Goal: Task Accomplishment & Management: Complete application form

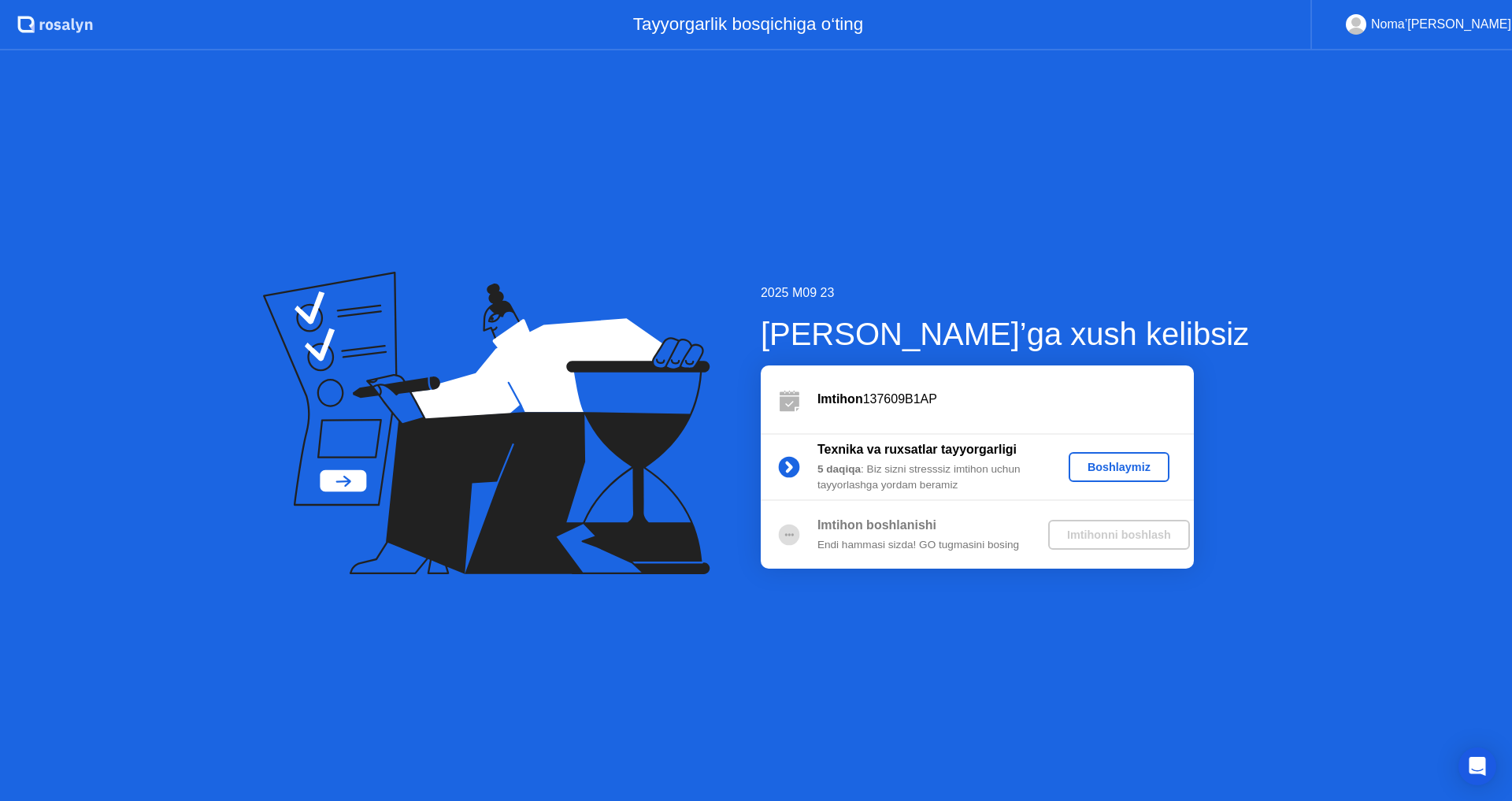
click at [1128, 470] on div "Boshlaymiz" at bounding box center [1119, 466] width 89 height 12
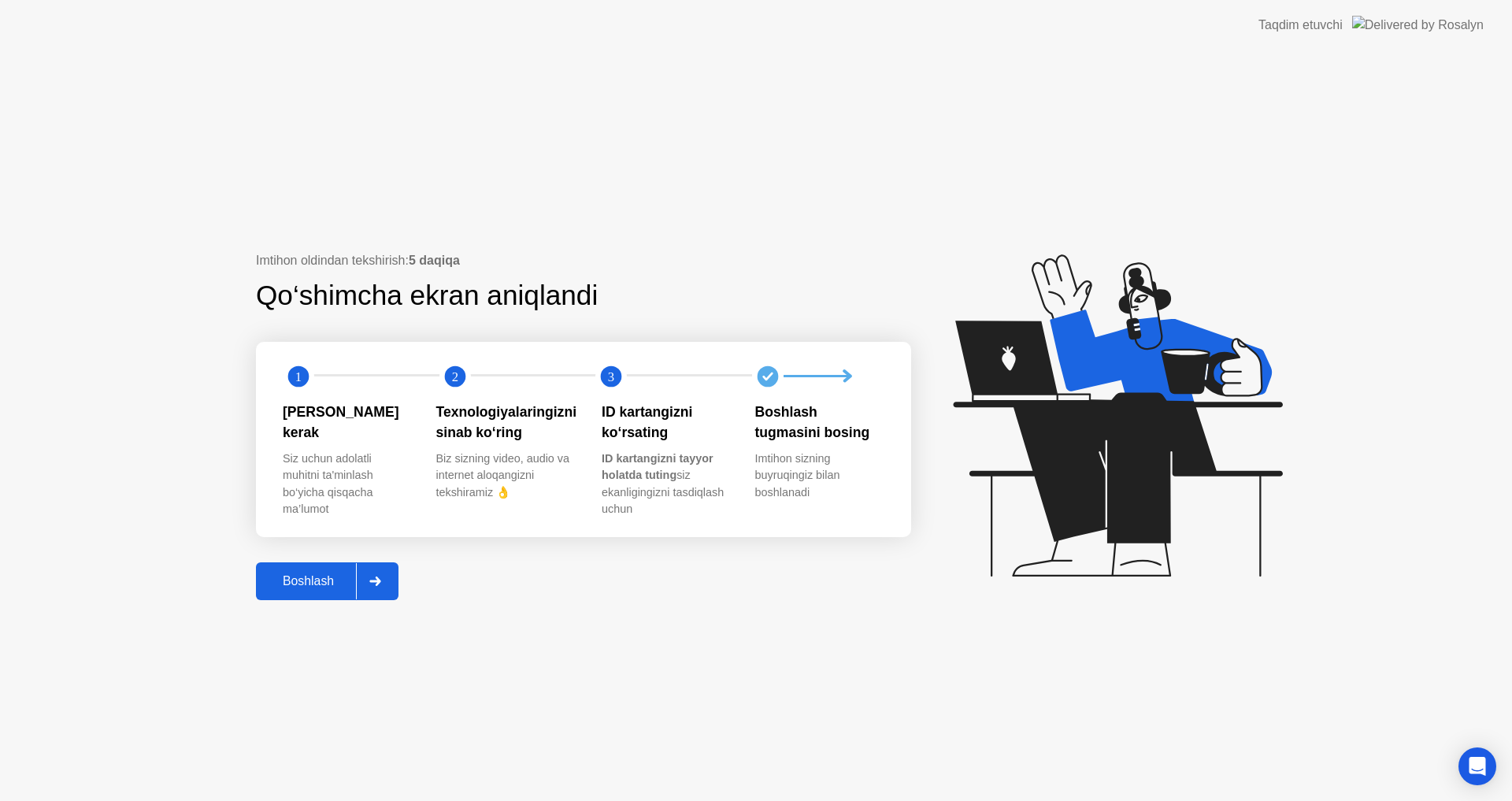
click at [312, 578] on div "Boshlash" at bounding box center [308, 581] width 95 height 14
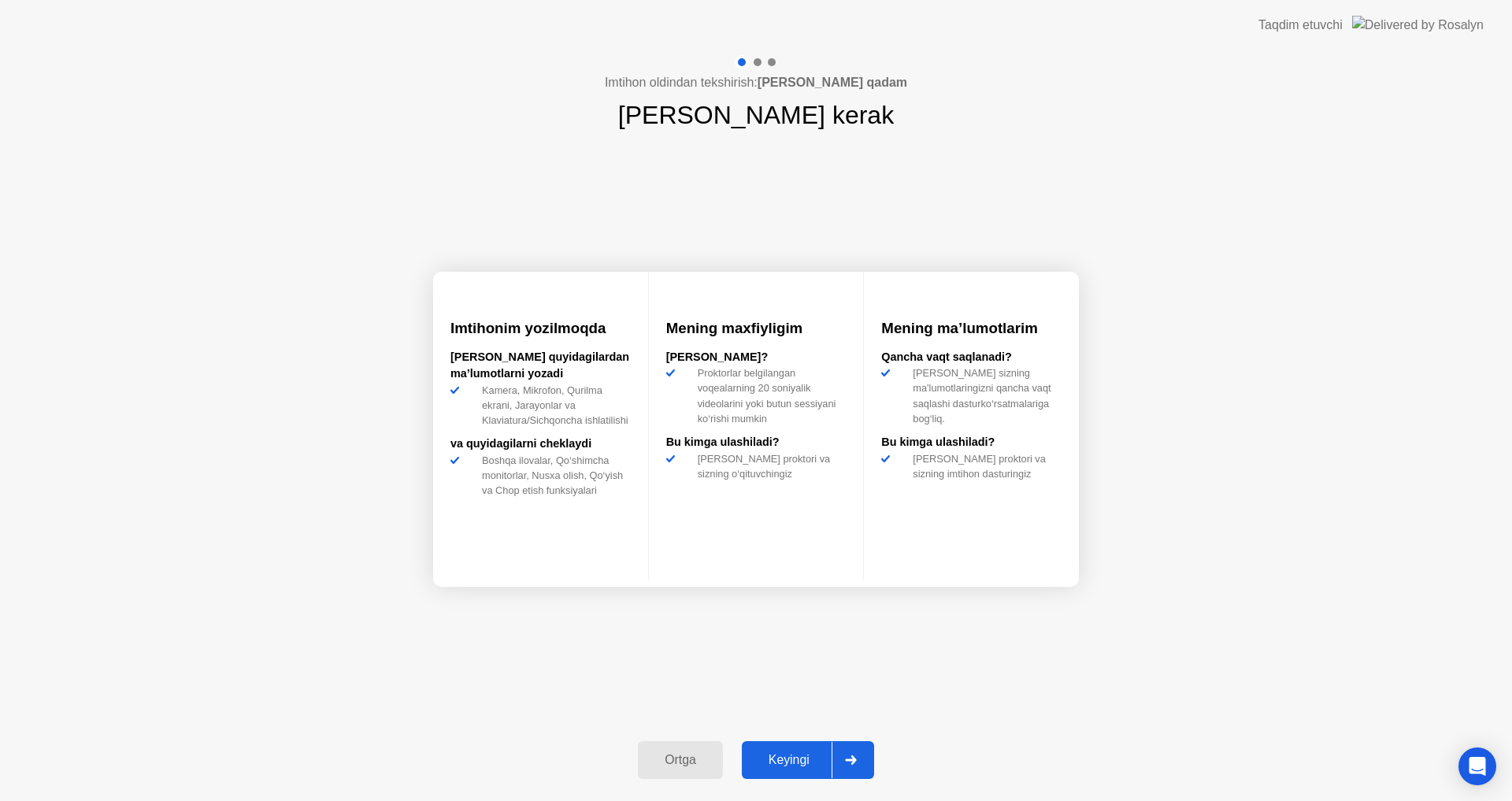
click at [791, 753] on div "Keyingi" at bounding box center [789, 760] width 85 height 14
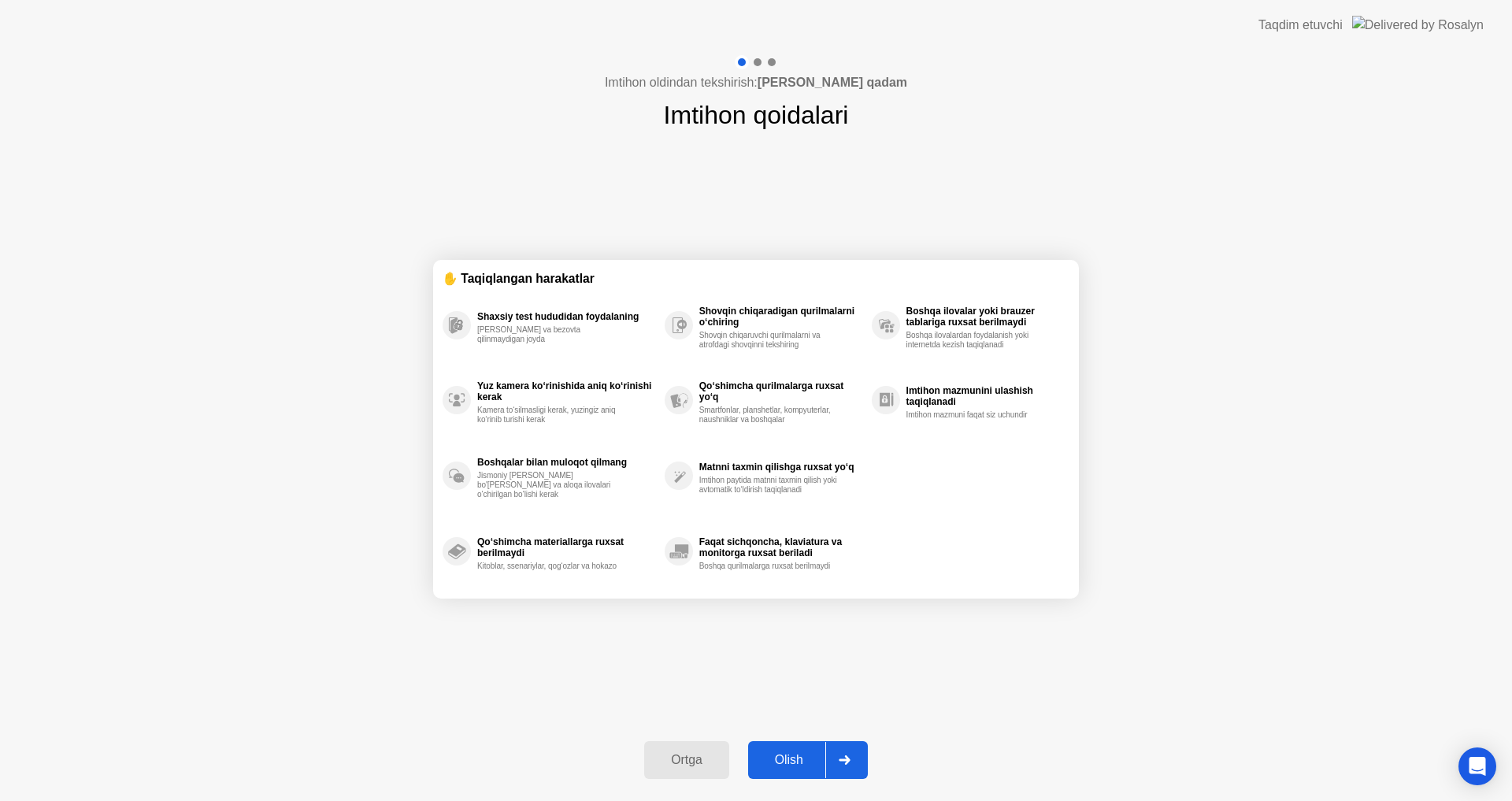
click at [793, 757] on div "Olish" at bounding box center [789, 760] width 73 height 14
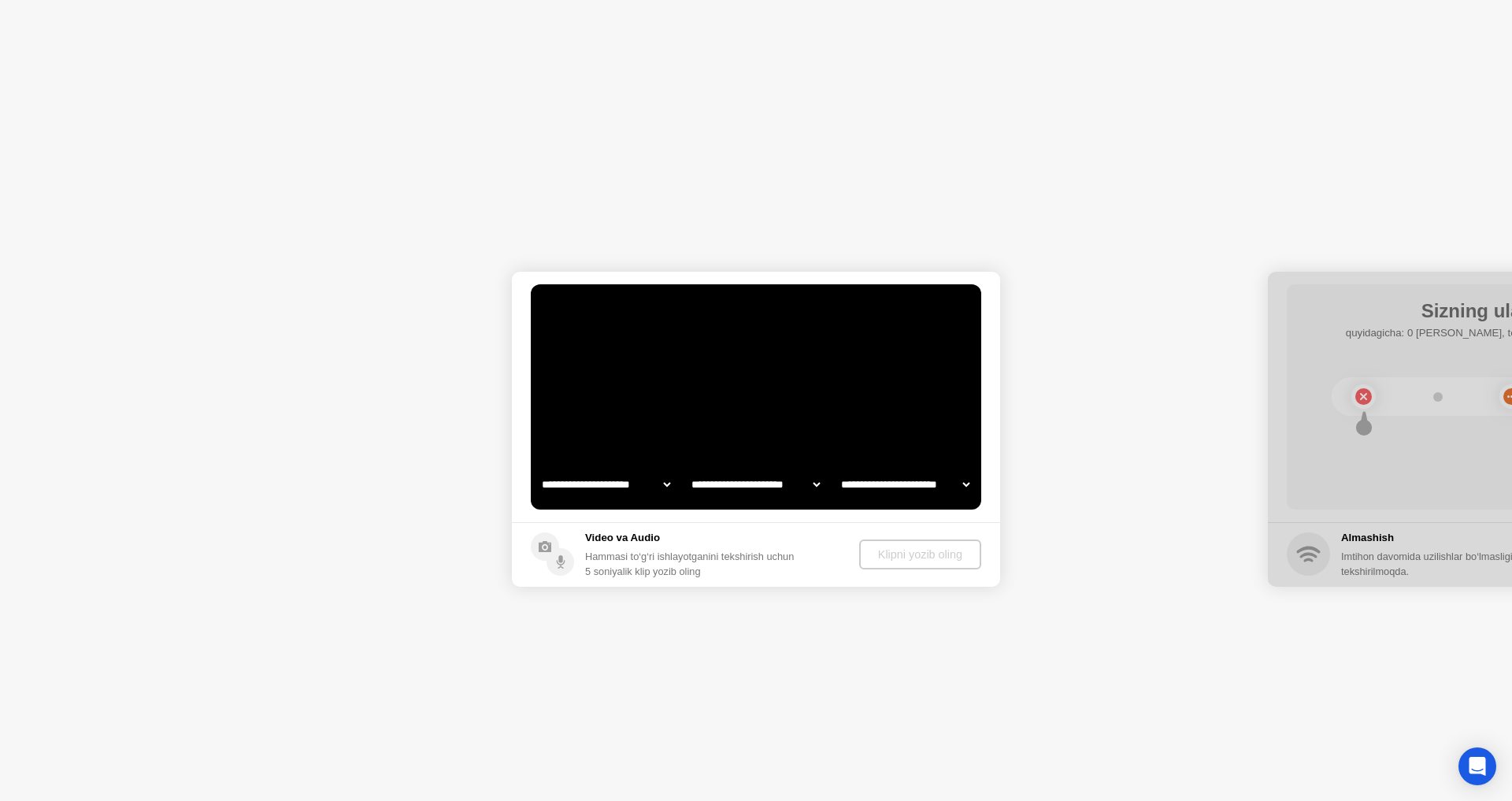
select select "**********"
select select "*******"
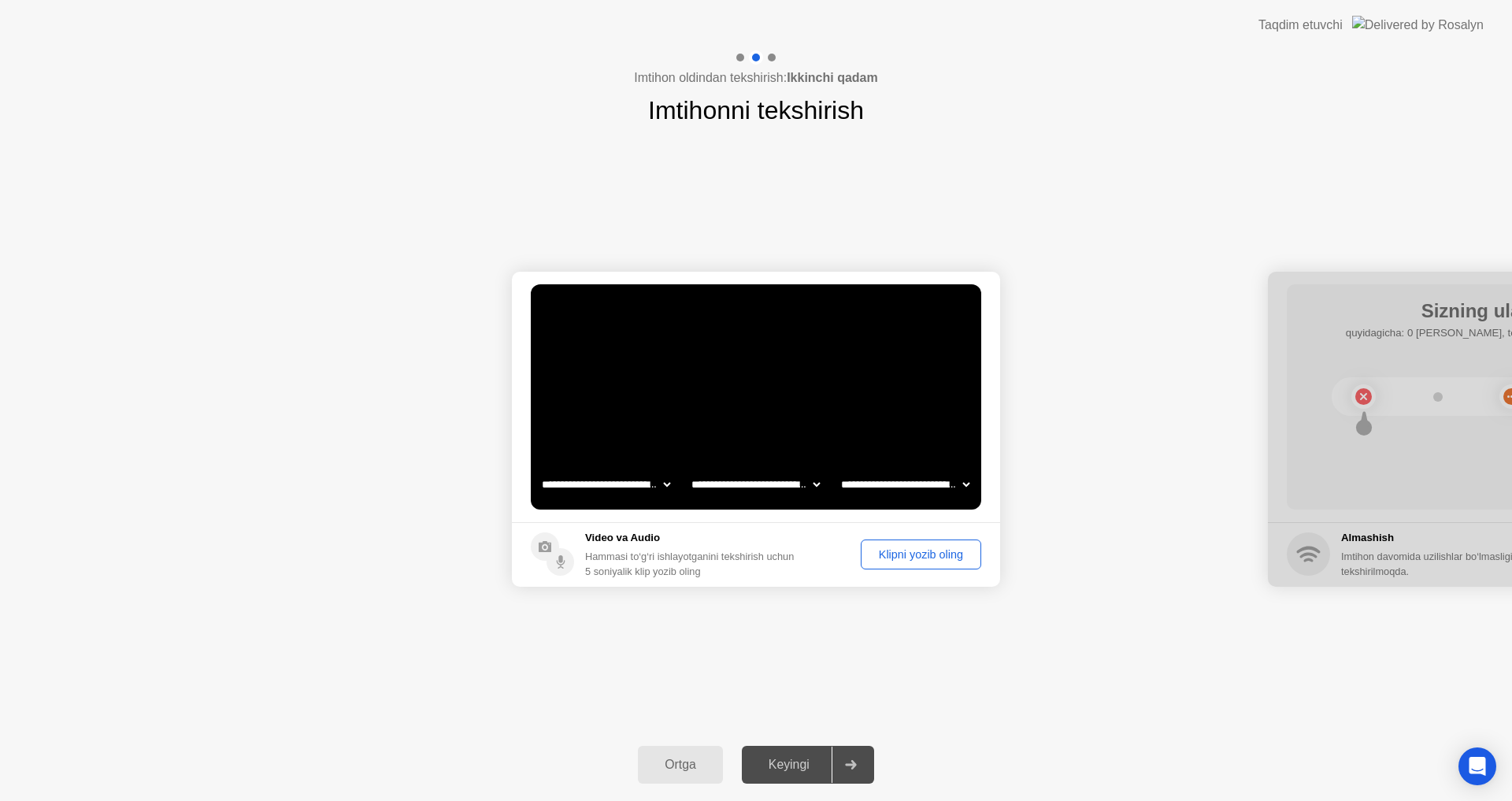
click at [946, 557] on div "Klipni yozib oling" at bounding box center [921, 554] width 109 height 12
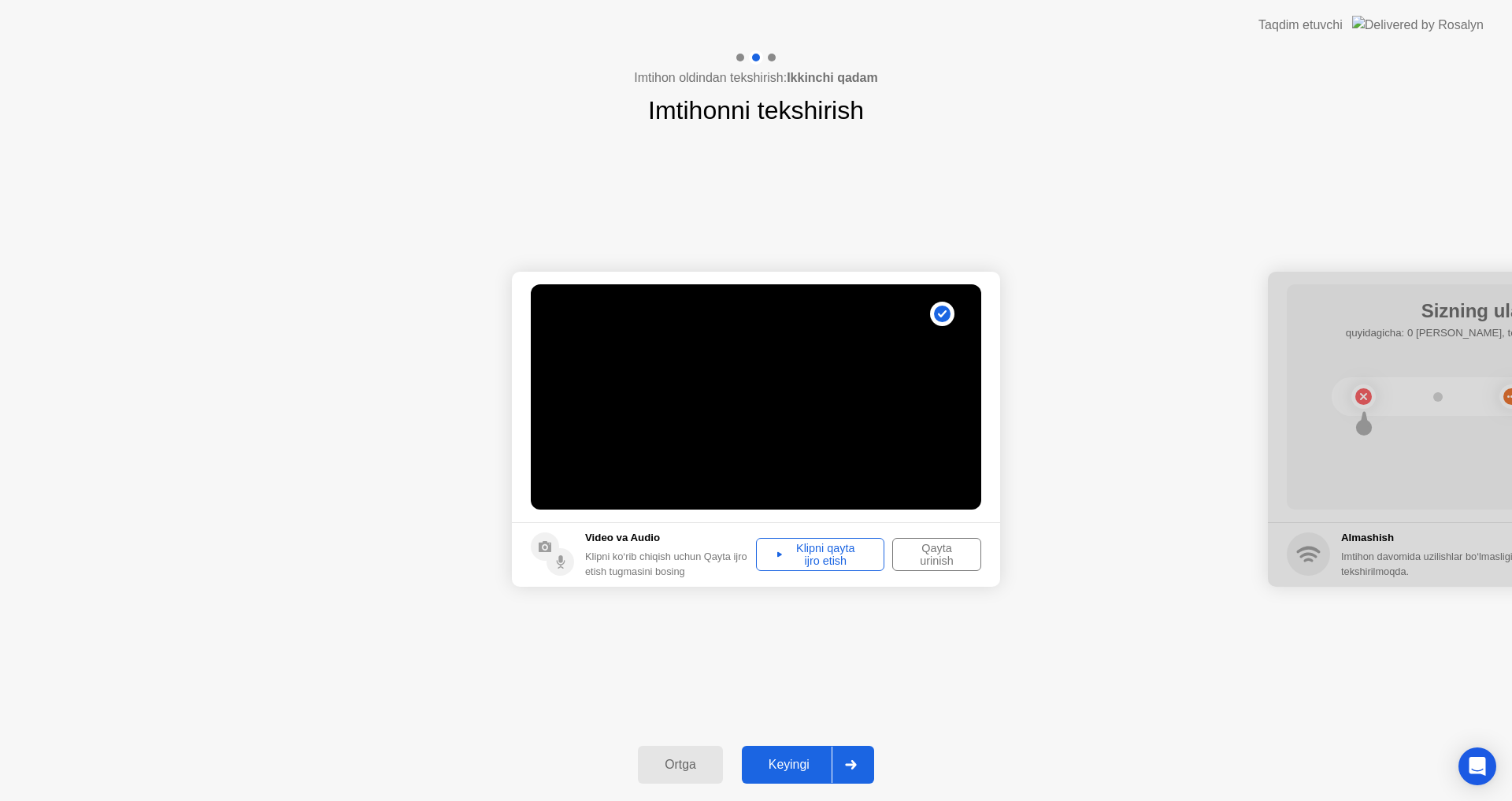
click at [782, 762] on div "Keyingi" at bounding box center [789, 765] width 85 height 14
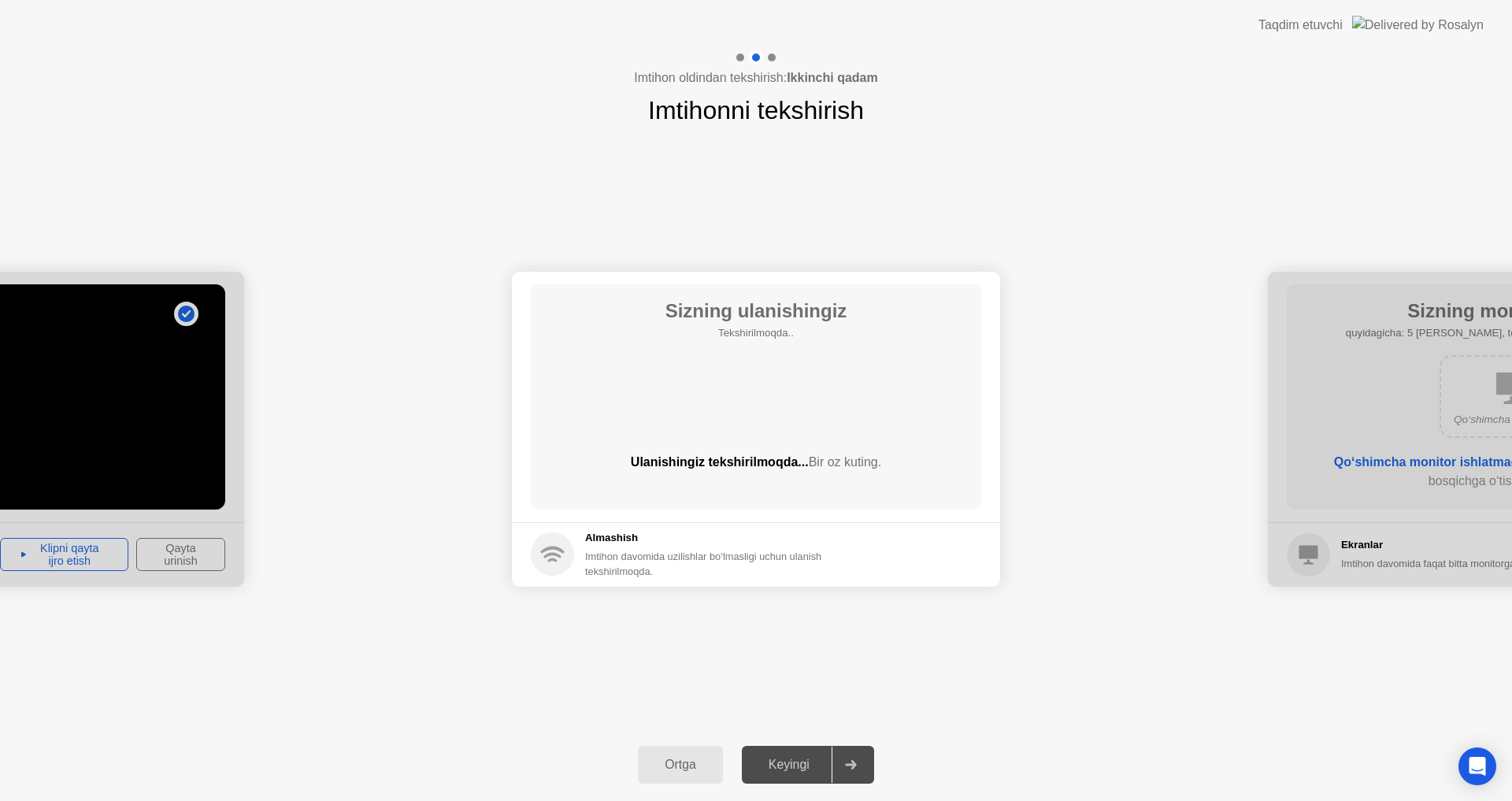
click at [755, 615] on div "**********" at bounding box center [756, 429] width 1512 height 600
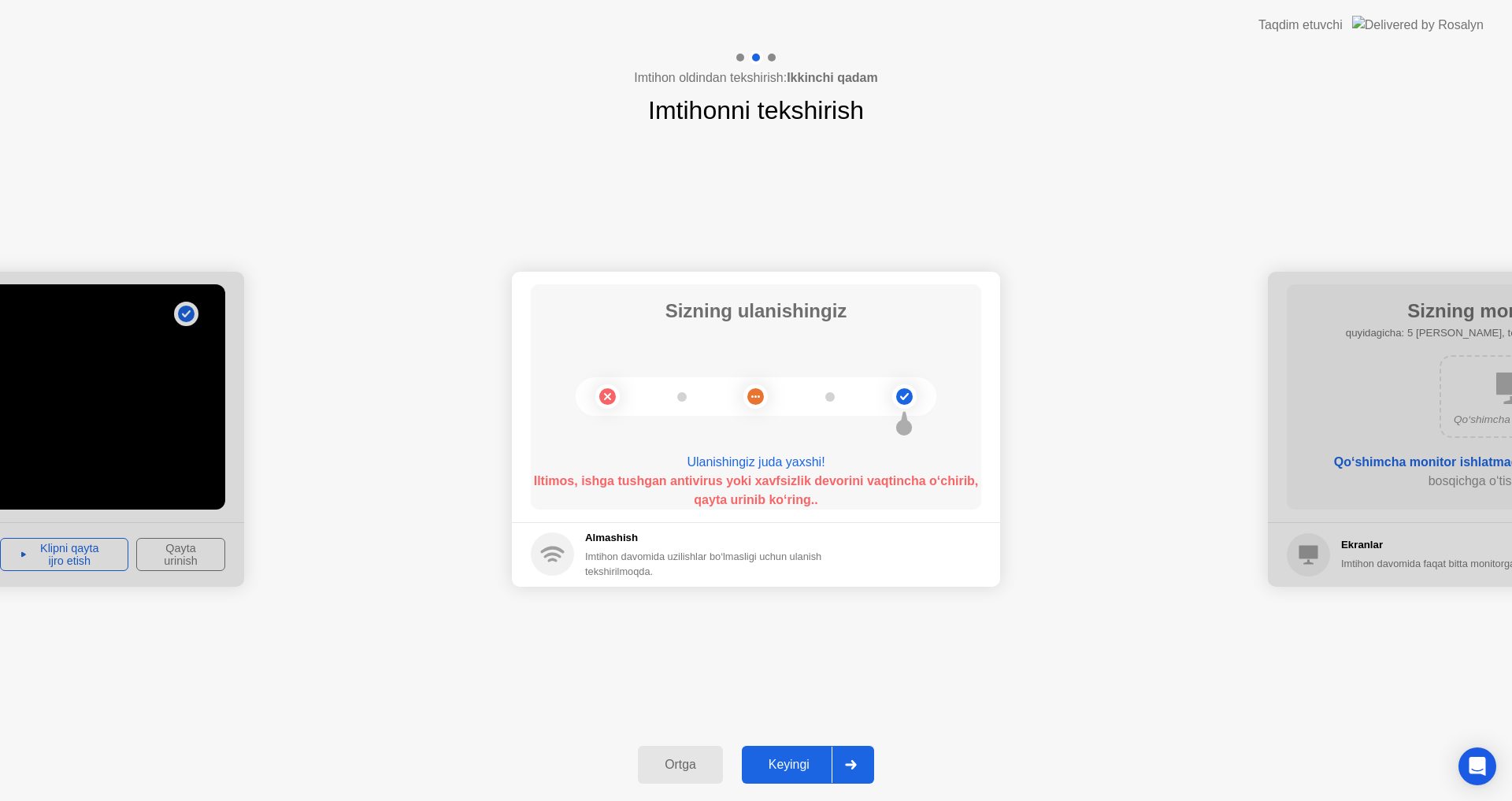
drag, startPoint x: 685, startPoint y: 466, endPoint x: 729, endPoint y: 466, distance: 44.0
click at [729, 466] on div "Ulanishingiz juda yaxshi!" at bounding box center [756, 462] width 450 height 19
click at [793, 767] on div "Keyingi" at bounding box center [789, 765] width 85 height 14
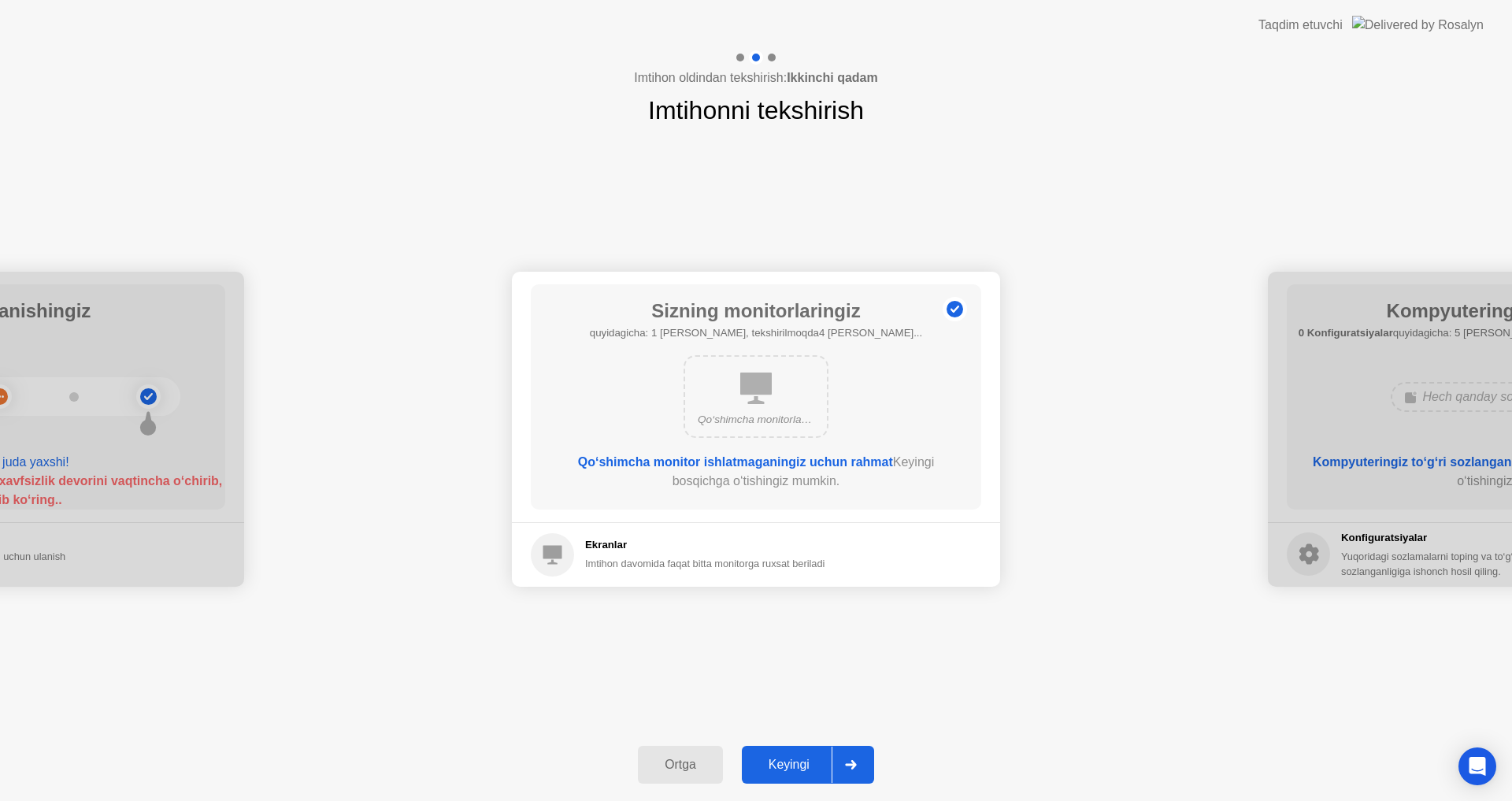
click at [794, 767] on div "Keyingi" at bounding box center [789, 765] width 85 height 14
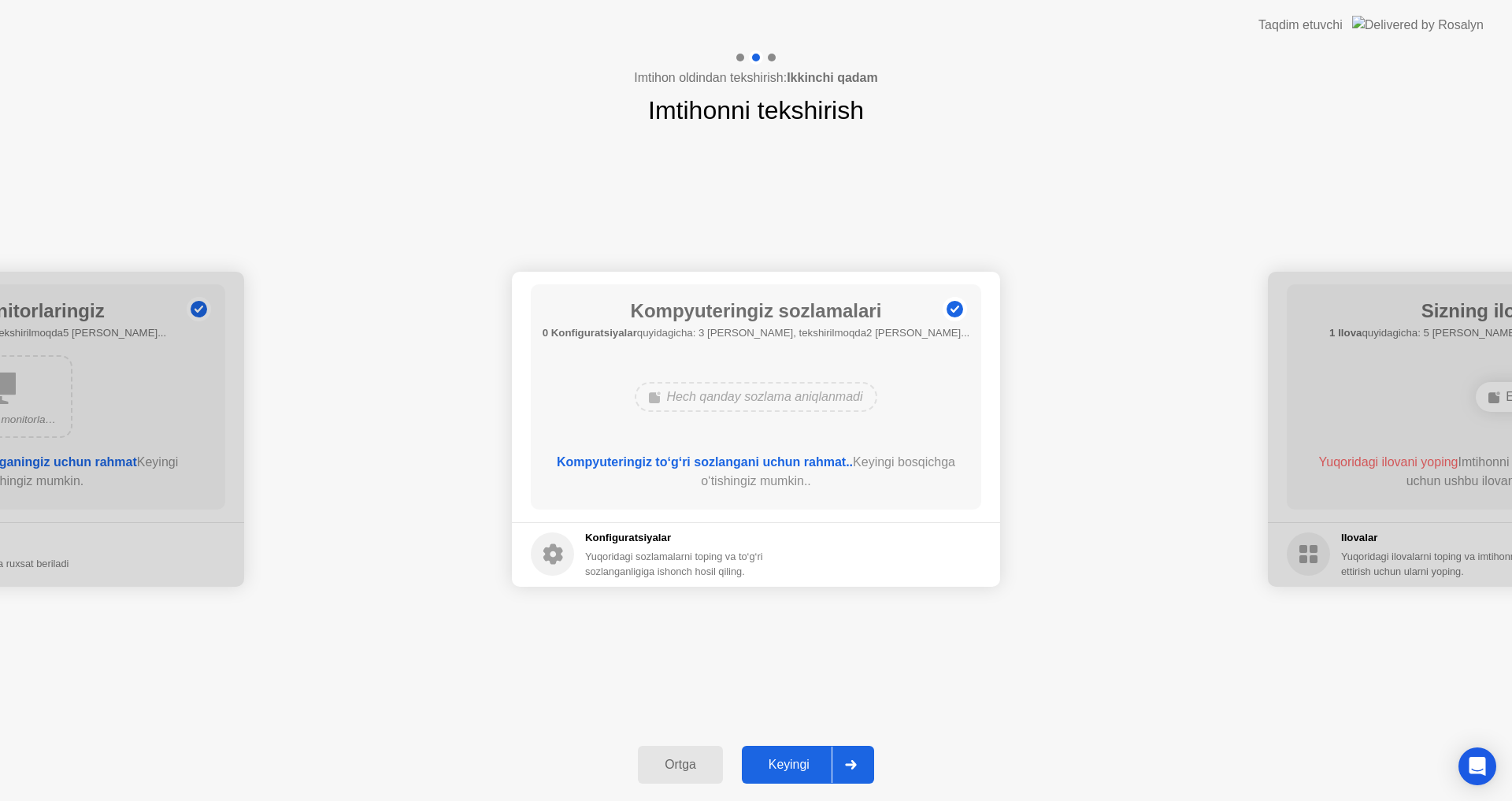
click at [784, 762] on div "Keyingi" at bounding box center [789, 765] width 85 height 14
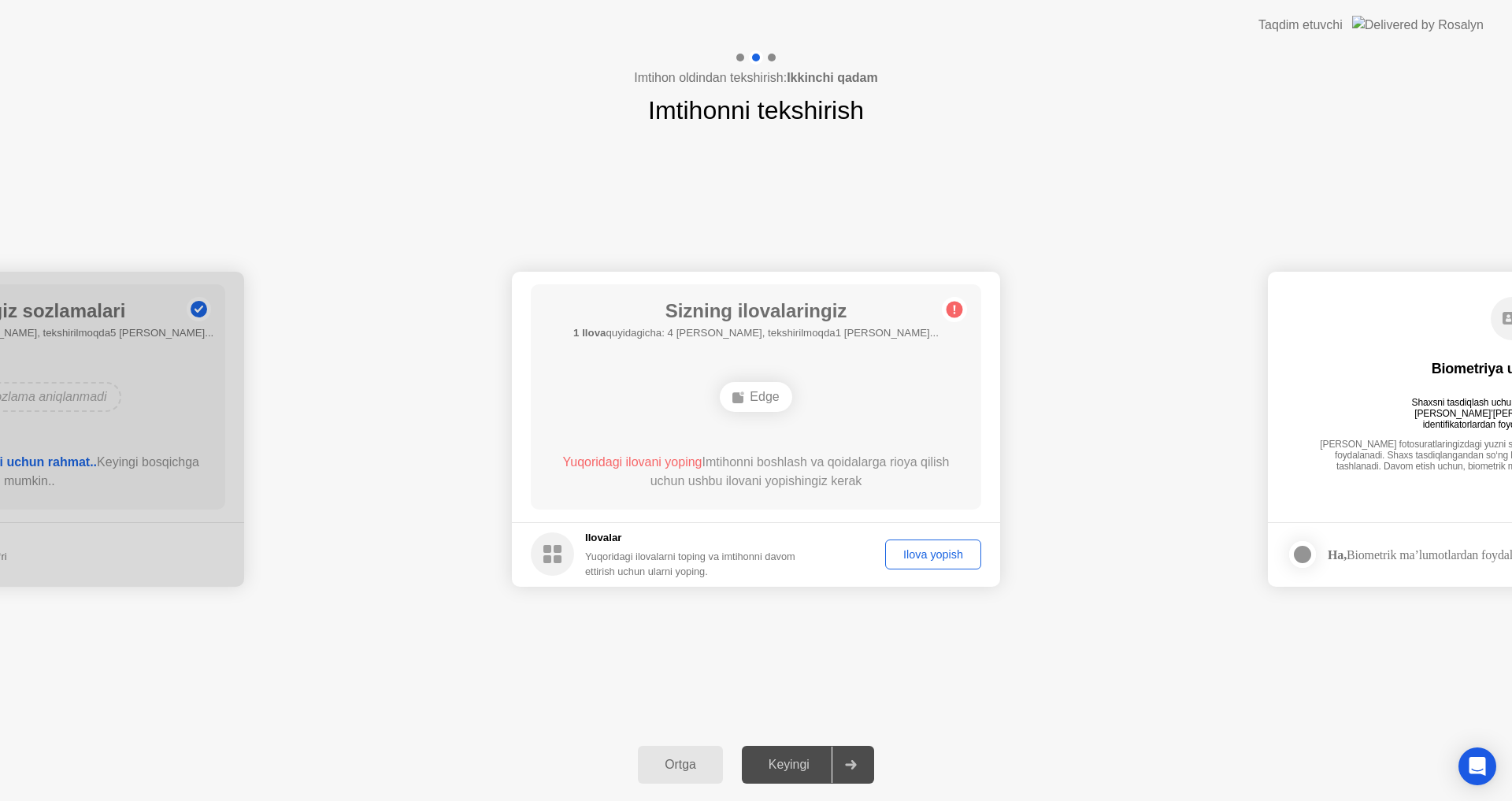
click at [909, 554] on div "Ilova yopish" at bounding box center [933, 554] width 85 height 12
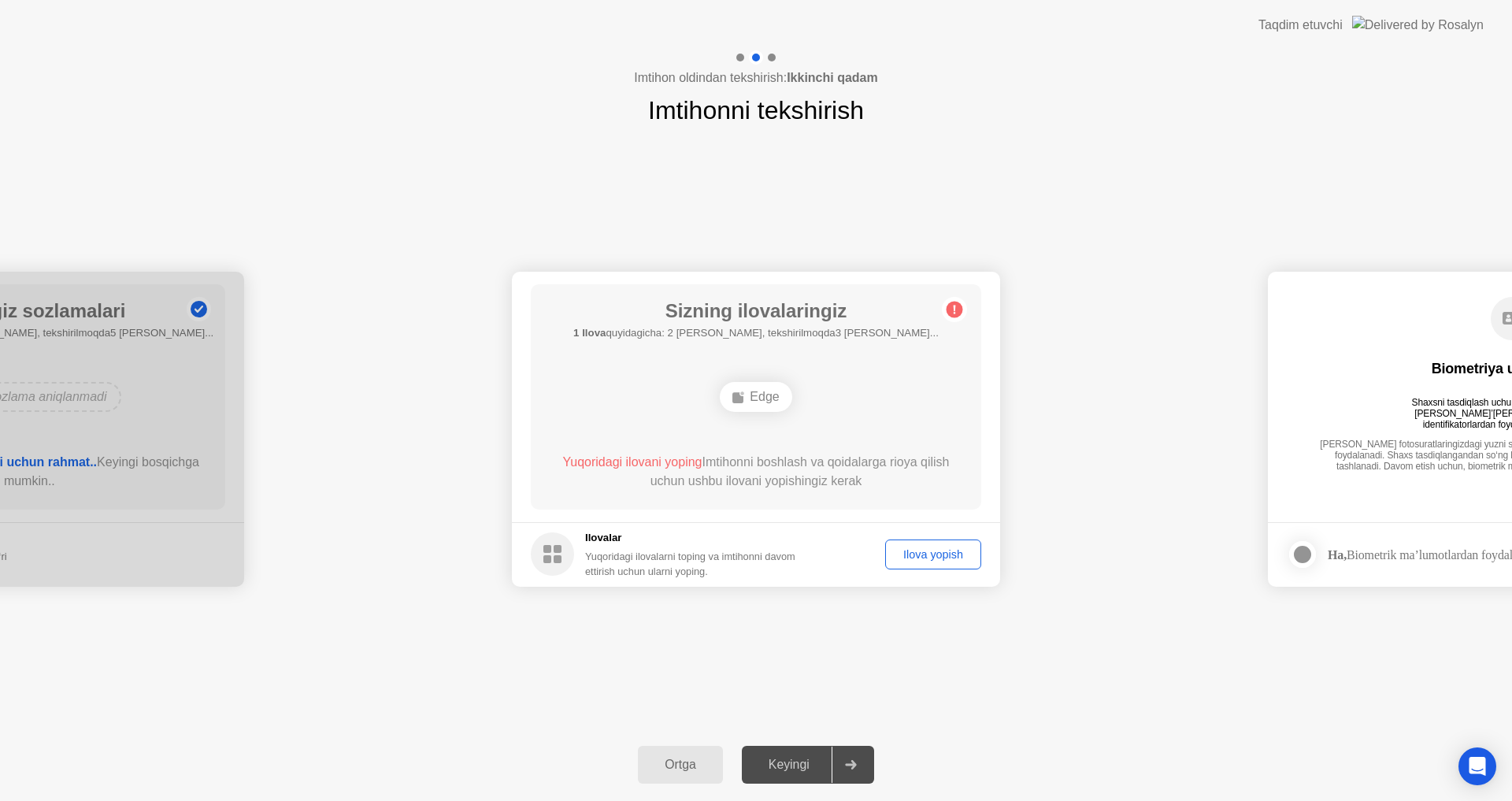
click at [915, 550] on div "Ilova yopish" at bounding box center [933, 554] width 85 height 12
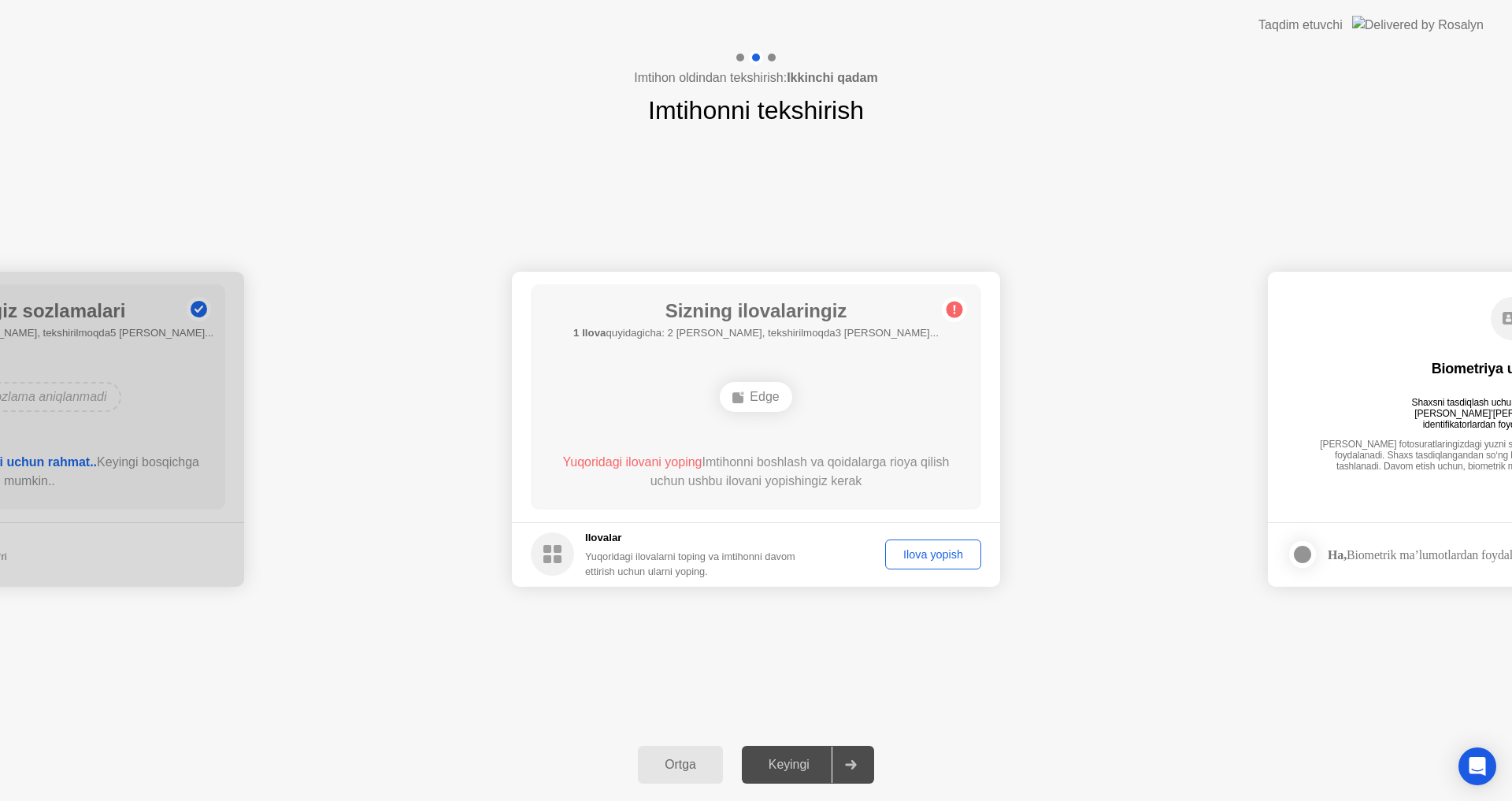
click at [958, 307] on circle at bounding box center [955, 309] width 17 height 17
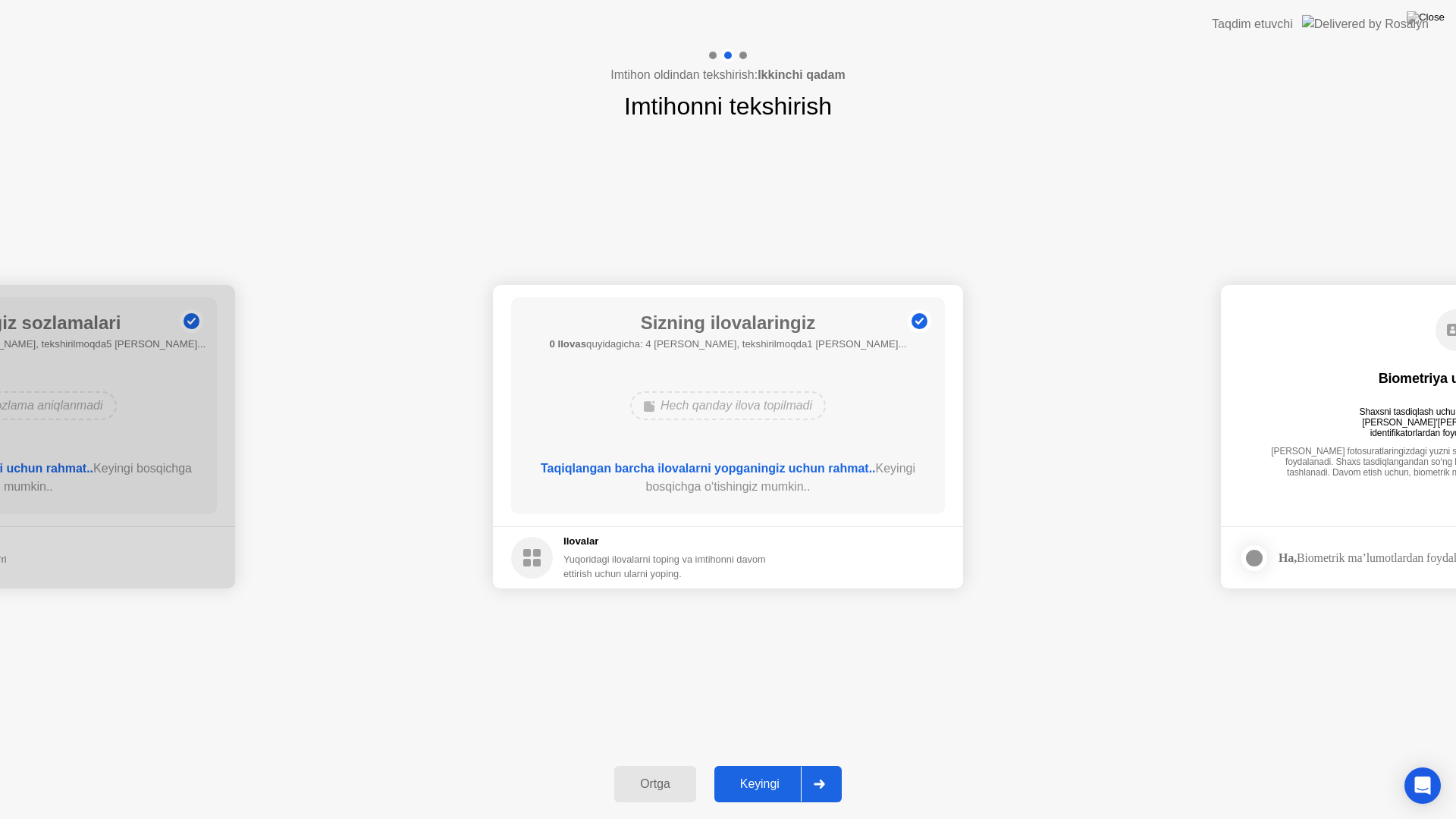
click at [758, 770] on div "Keyingi" at bounding box center [760, 784] width 82 height 14
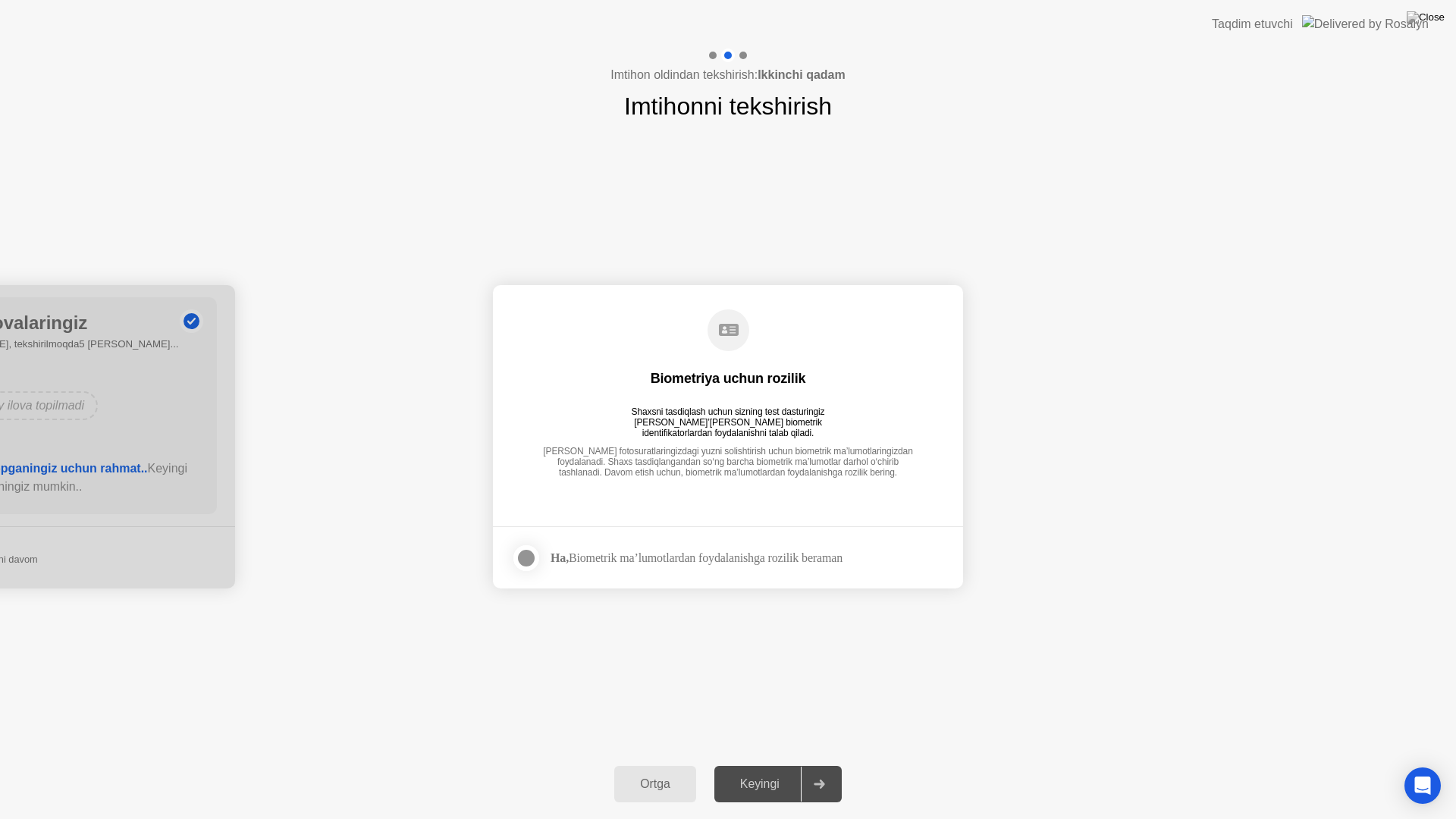
click at [535, 558] on div at bounding box center [526, 558] width 18 height 18
click at [745, 770] on button "Keyingi" at bounding box center [778, 785] width 128 height 37
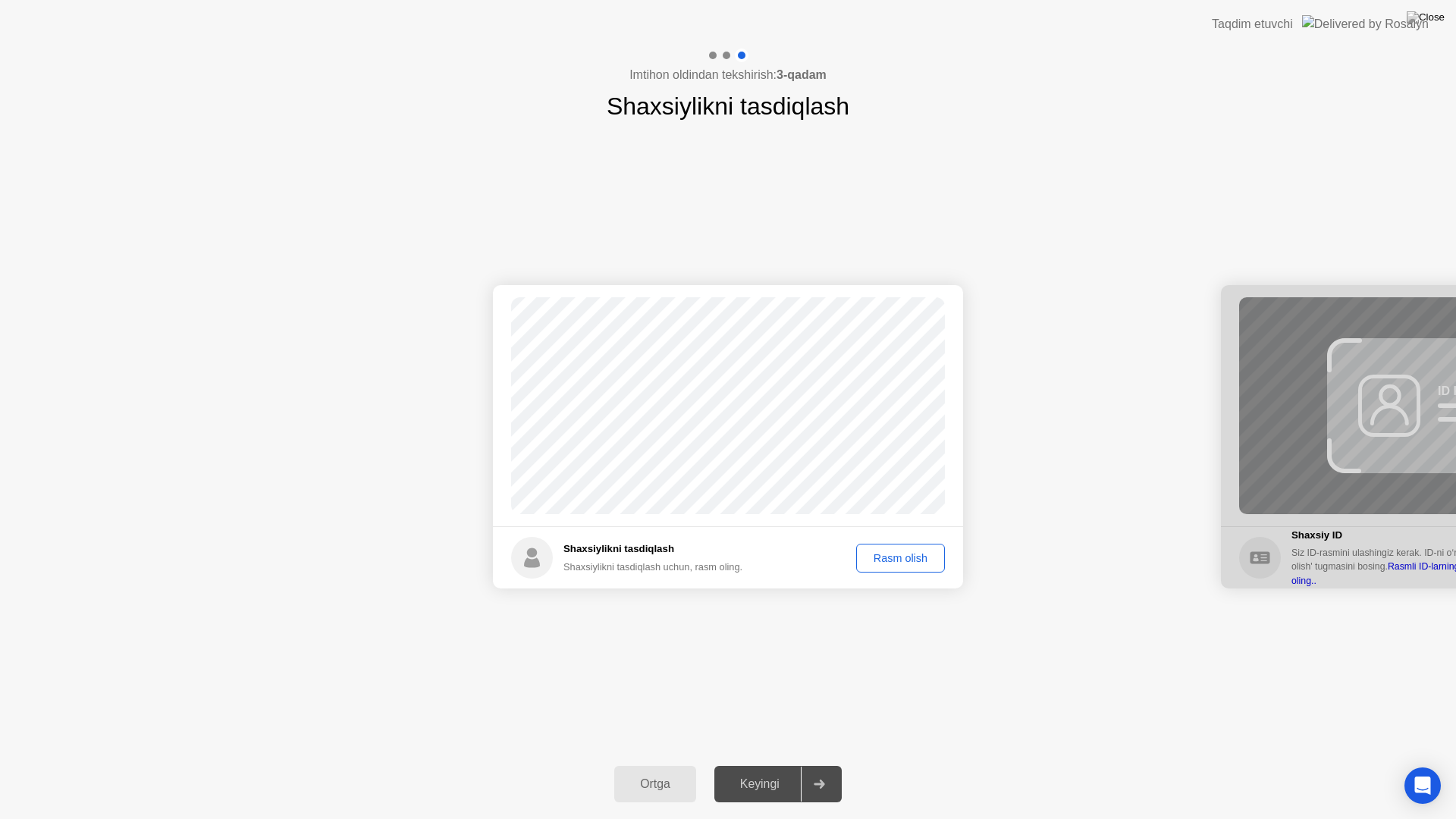
click at [888, 560] on div "Rasm olish" at bounding box center [900, 557] width 78 height 12
click at [774, 770] on div "Keyingi" at bounding box center [760, 784] width 82 height 14
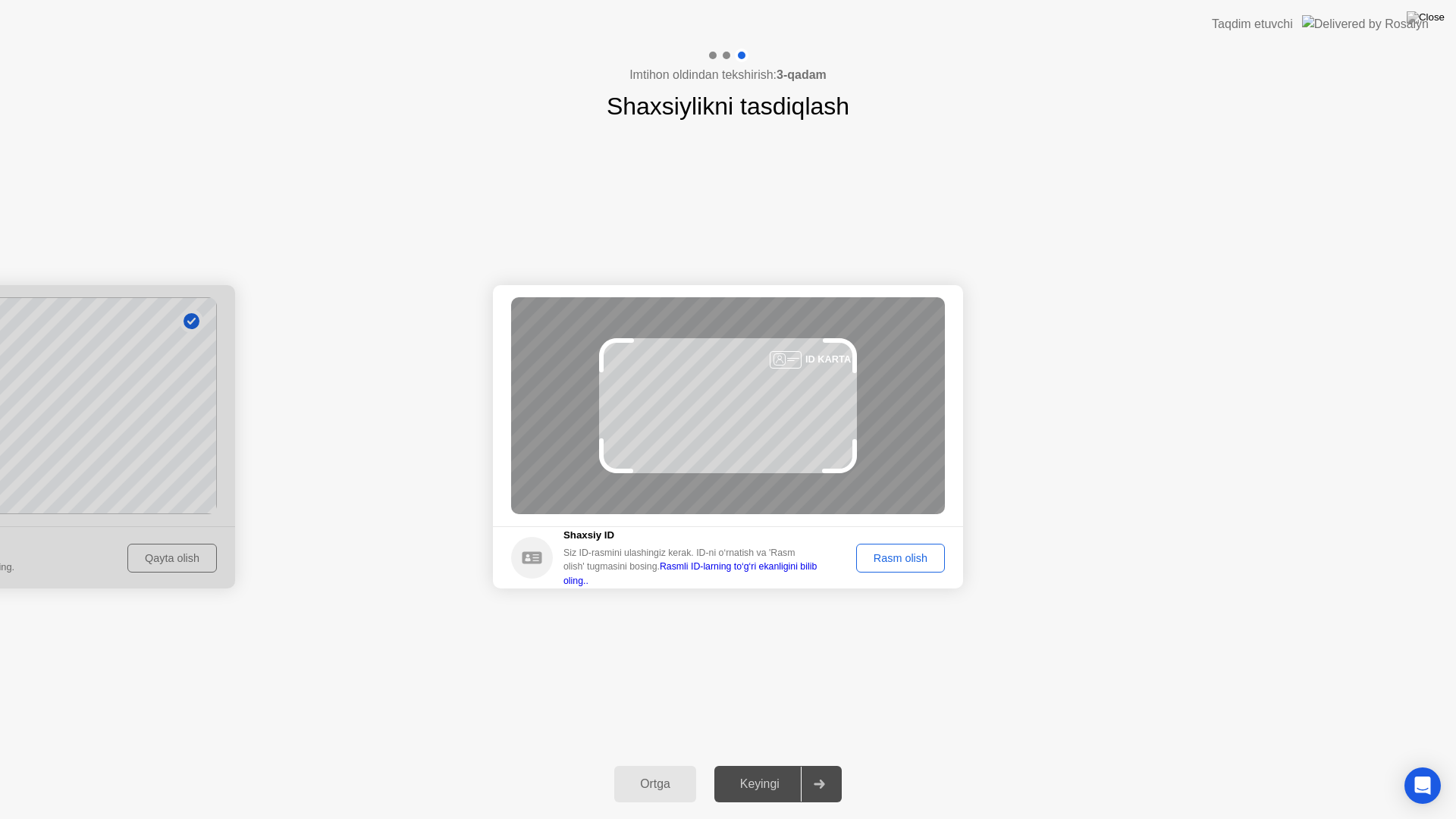
click at [892, 556] on div "Rasm olish" at bounding box center [900, 557] width 78 height 12
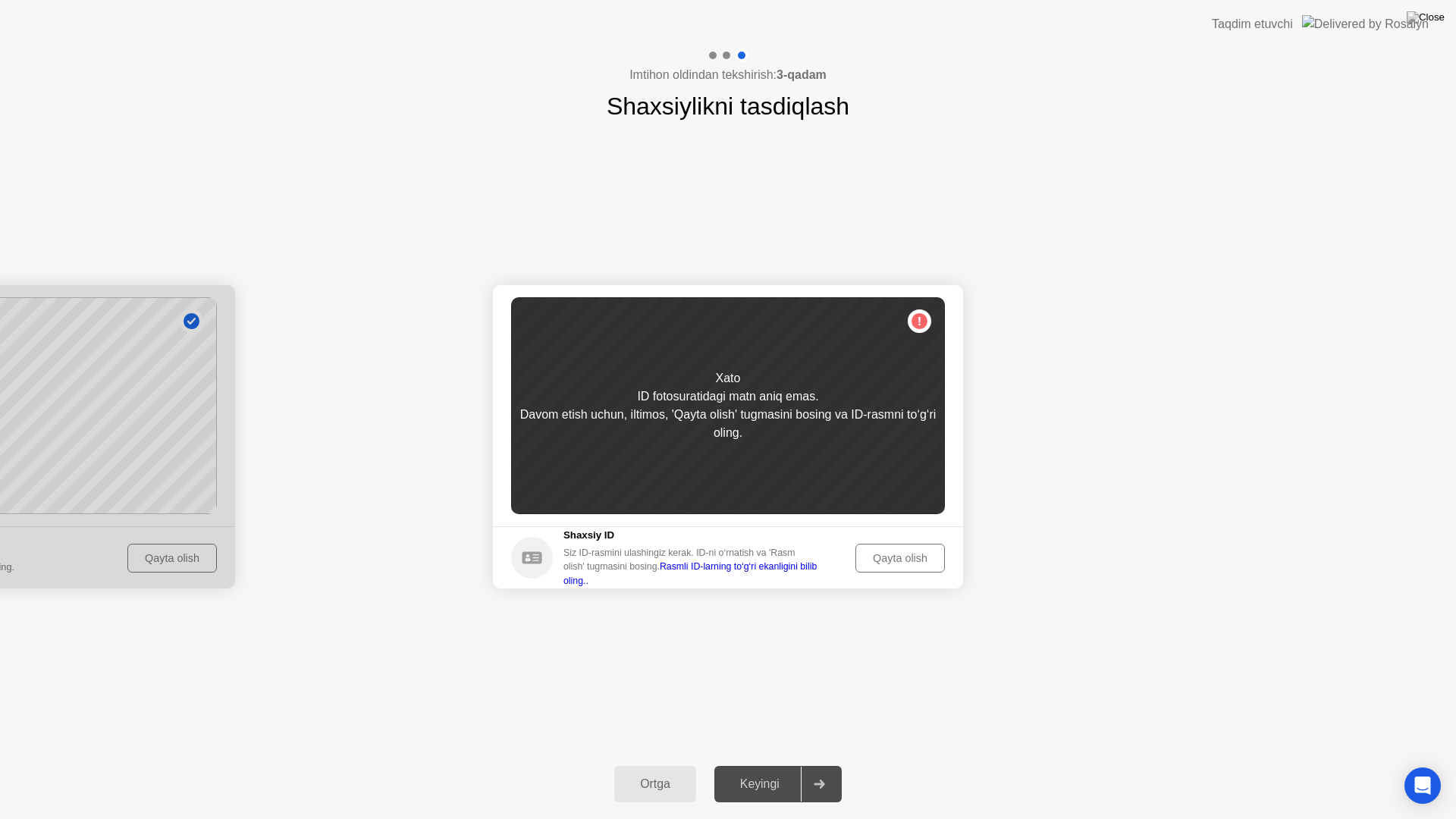
click at [868, 555] on div "Qayta olish" at bounding box center [900, 557] width 79 height 12
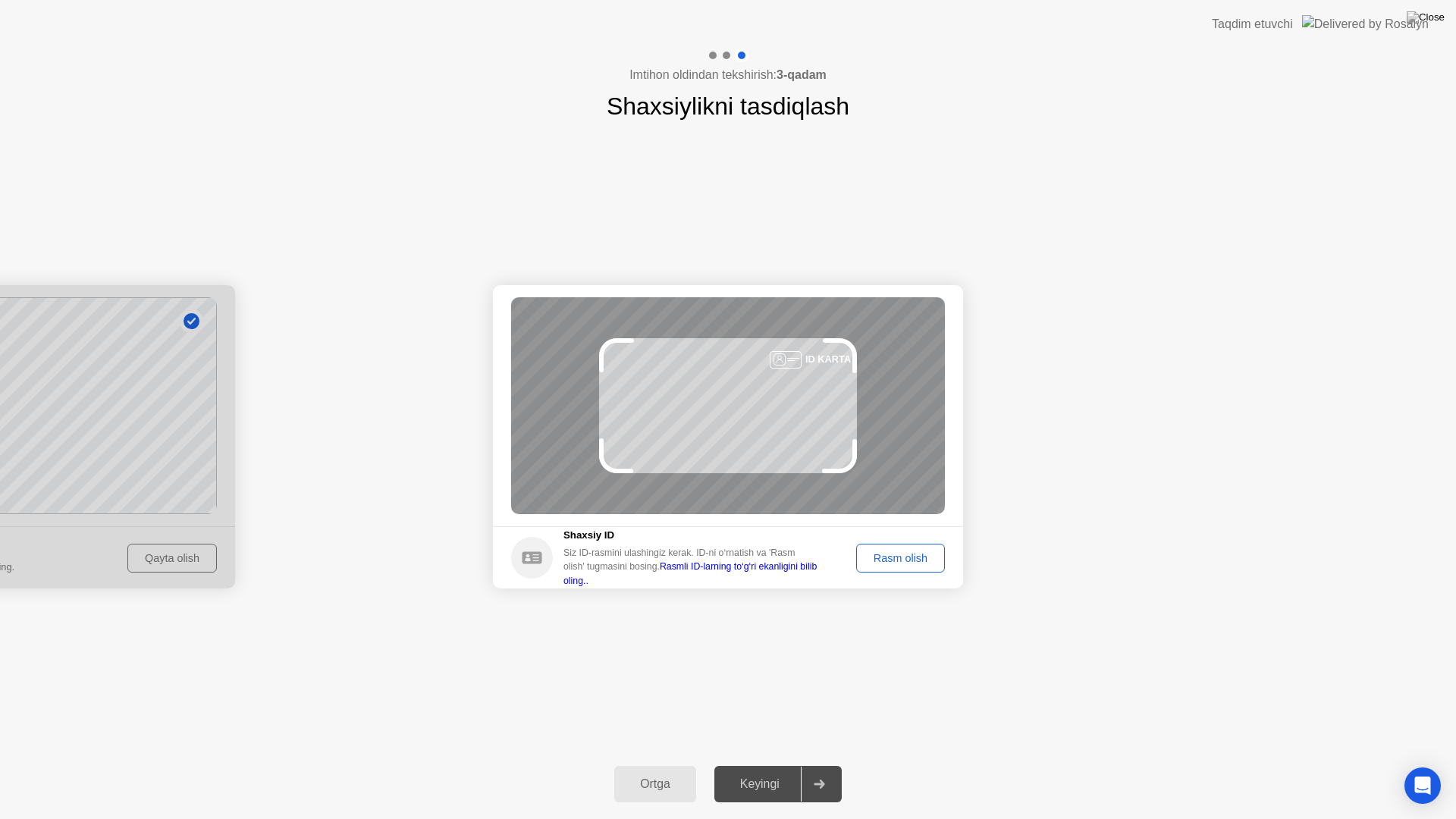
click at [876, 557] on div "Rasm olish" at bounding box center [900, 557] width 78 height 12
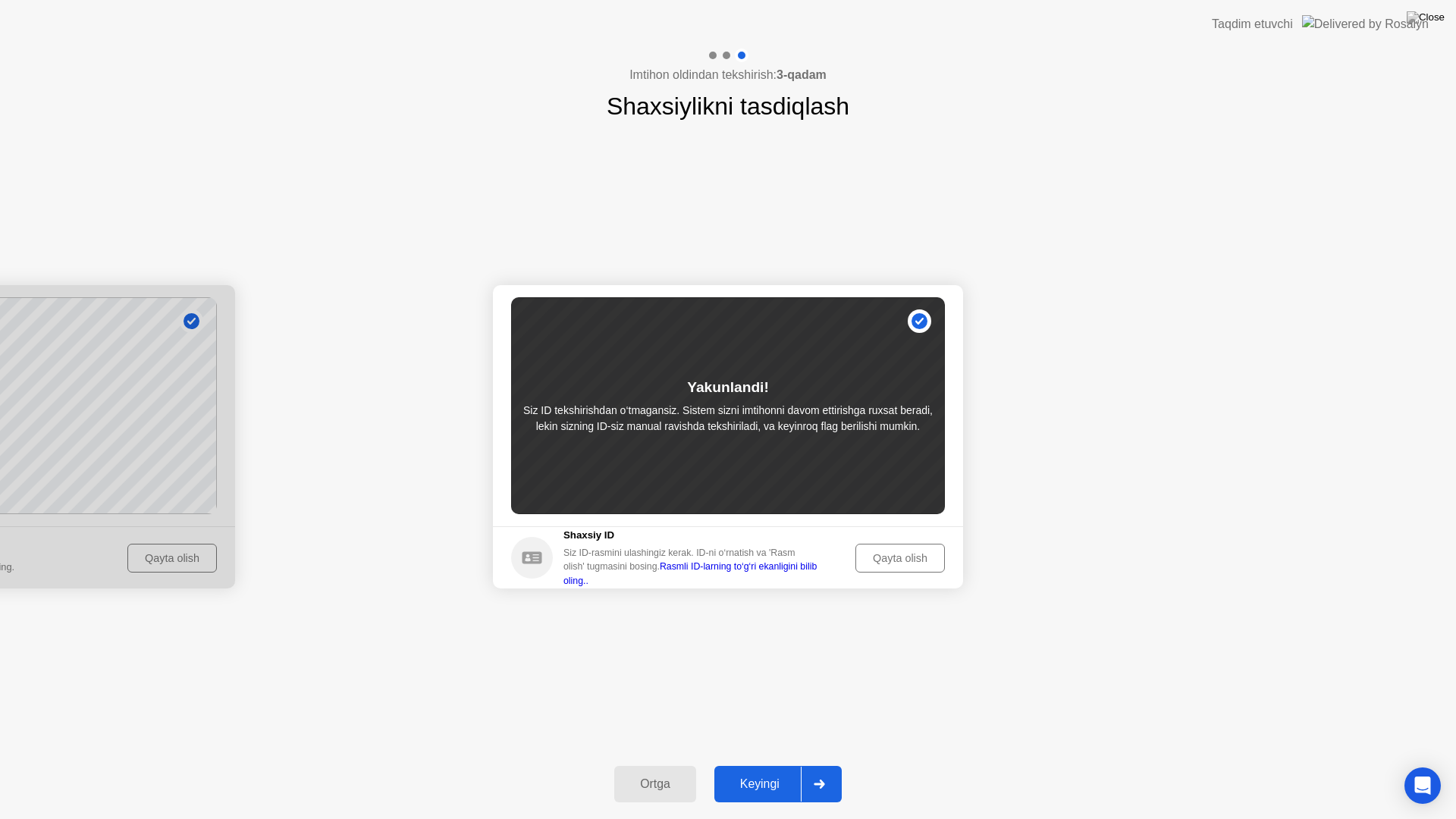
click at [747, 770] on div "Keyingi" at bounding box center [760, 784] width 82 height 14
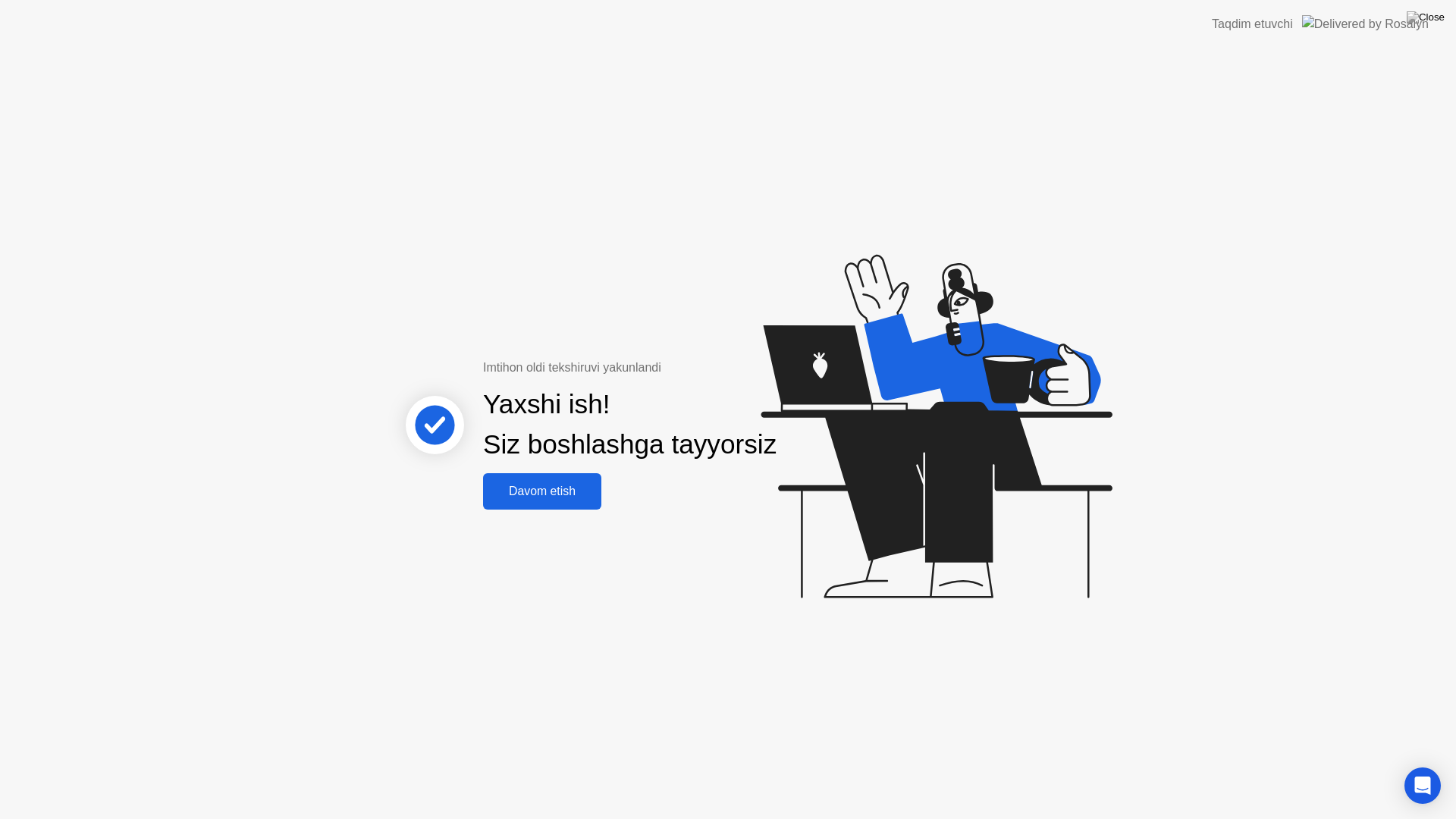
click at [569, 495] on div "Davom etish" at bounding box center [542, 491] width 109 height 14
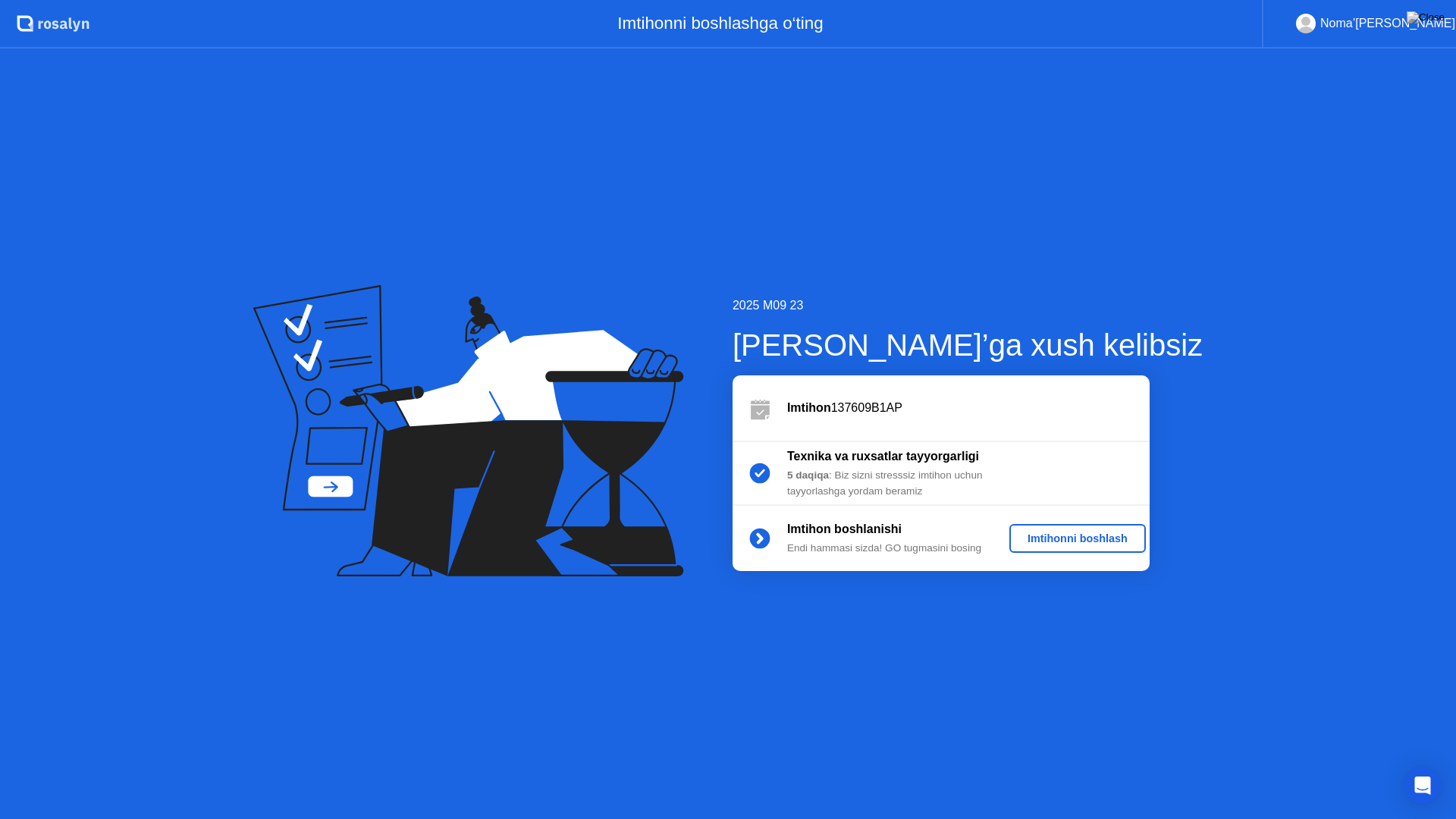
click at [1052, 537] on div "Imtihonni boshlash" at bounding box center [1078, 538] width 124 height 12
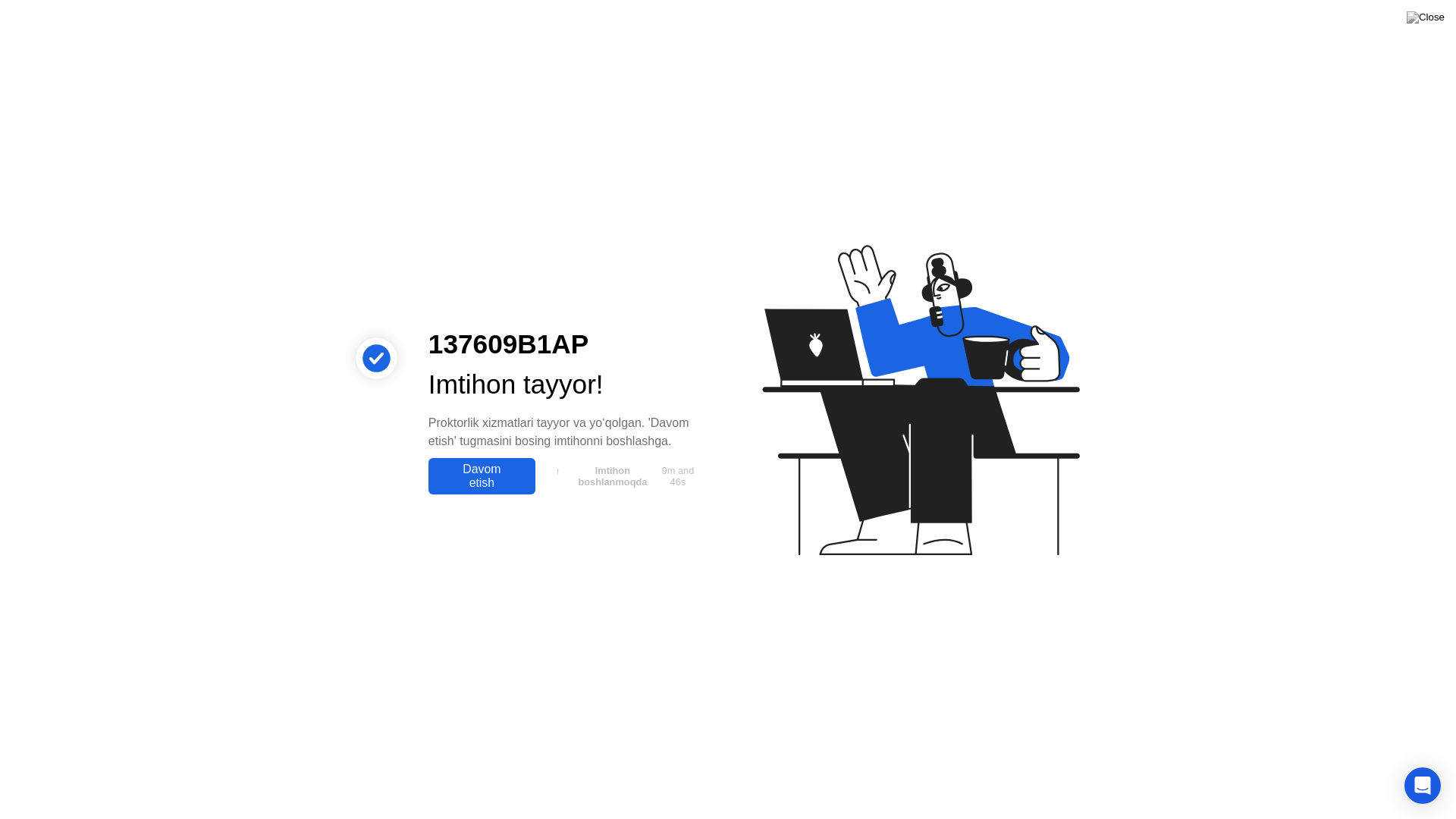
click at [482, 490] on div "Davom etish" at bounding box center [482, 476] width 98 height 27
